Goal: Navigation & Orientation: Find specific page/section

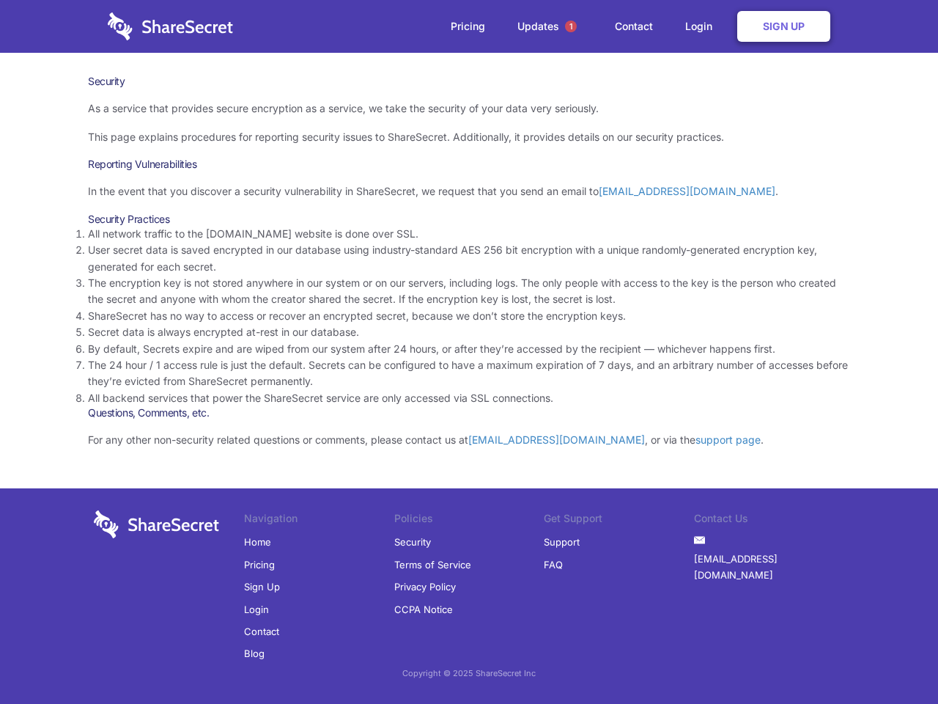
click at [469, 352] on li "By default, Secrets expire and are wiped from our system after 24 hours, or aft…" at bounding box center [469, 349] width 763 height 16
click at [571, 26] on span "1" at bounding box center [571, 27] width 12 height 12
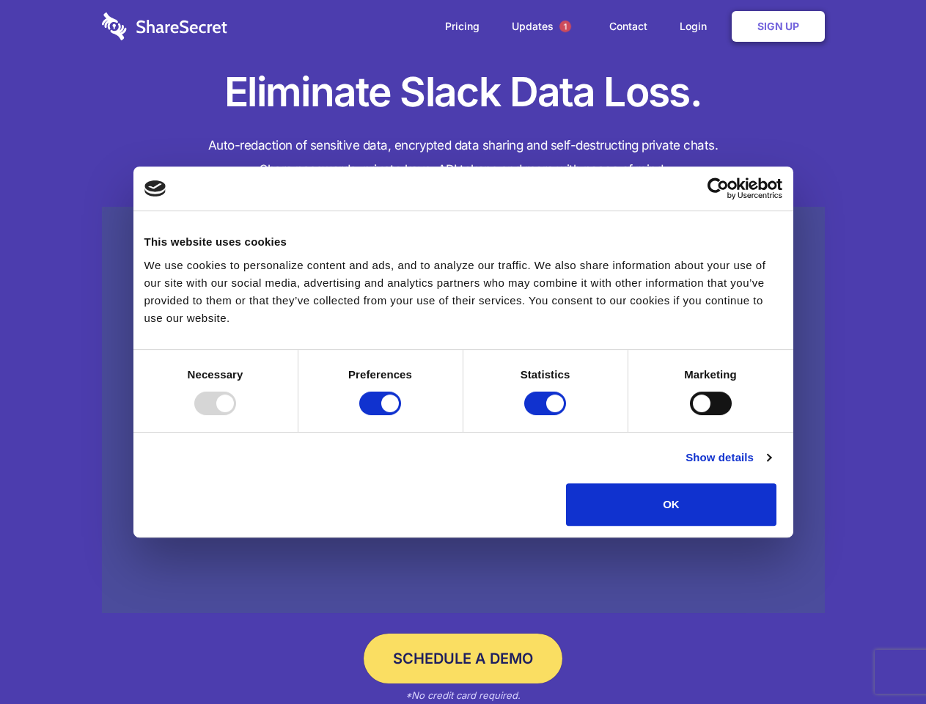
click at [236, 415] on div at bounding box center [215, 403] width 42 height 23
click at [401, 415] on input "Preferences" at bounding box center [380, 403] width 42 height 23
checkbox input "false"
click at [547, 415] on input "Statistics" at bounding box center [545, 403] width 42 height 23
checkbox input "false"
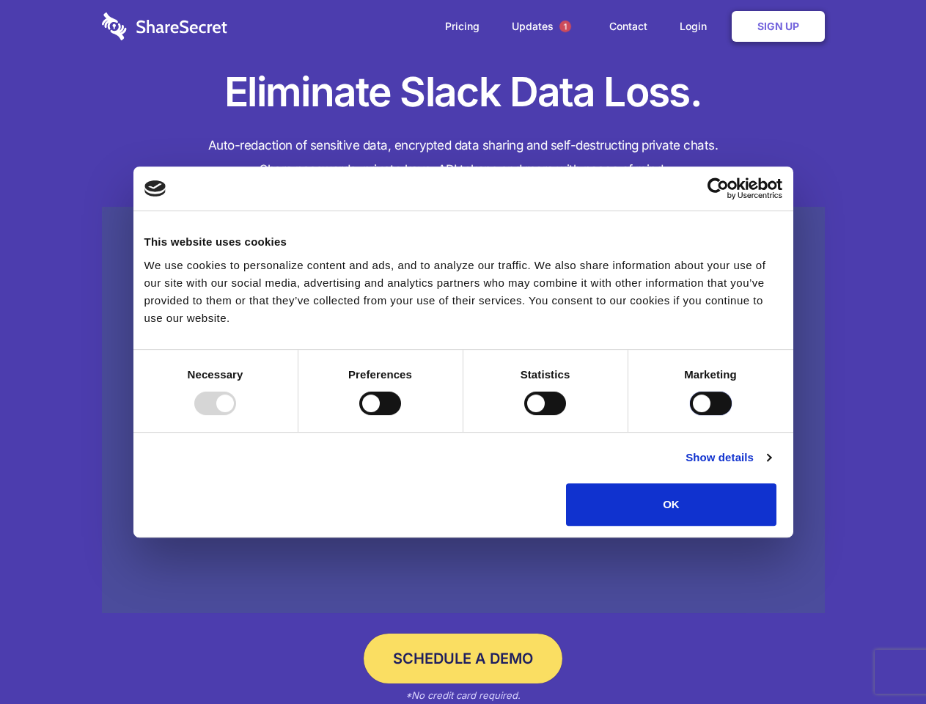
click at [690, 415] on input "Marketing" at bounding box center [711, 403] width 42 height 23
checkbox input "true"
click at [771, 466] on link "Show details" at bounding box center [728, 458] width 85 height 18
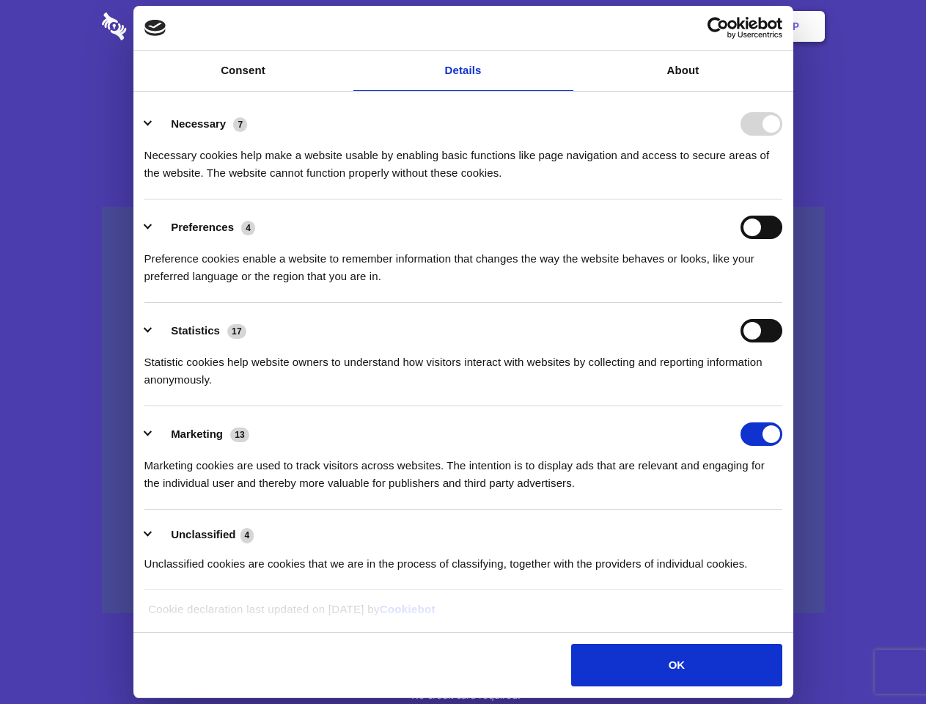
click at [782, 199] on li "Necessary 7 Necessary cookies help make a website usable by enabling basic func…" at bounding box center [463, 147] width 638 height 103
click at [565, 26] on span "1" at bounding box center [565, 27] width 12 height 12
